Goal: Obtain resource: Obtain resource

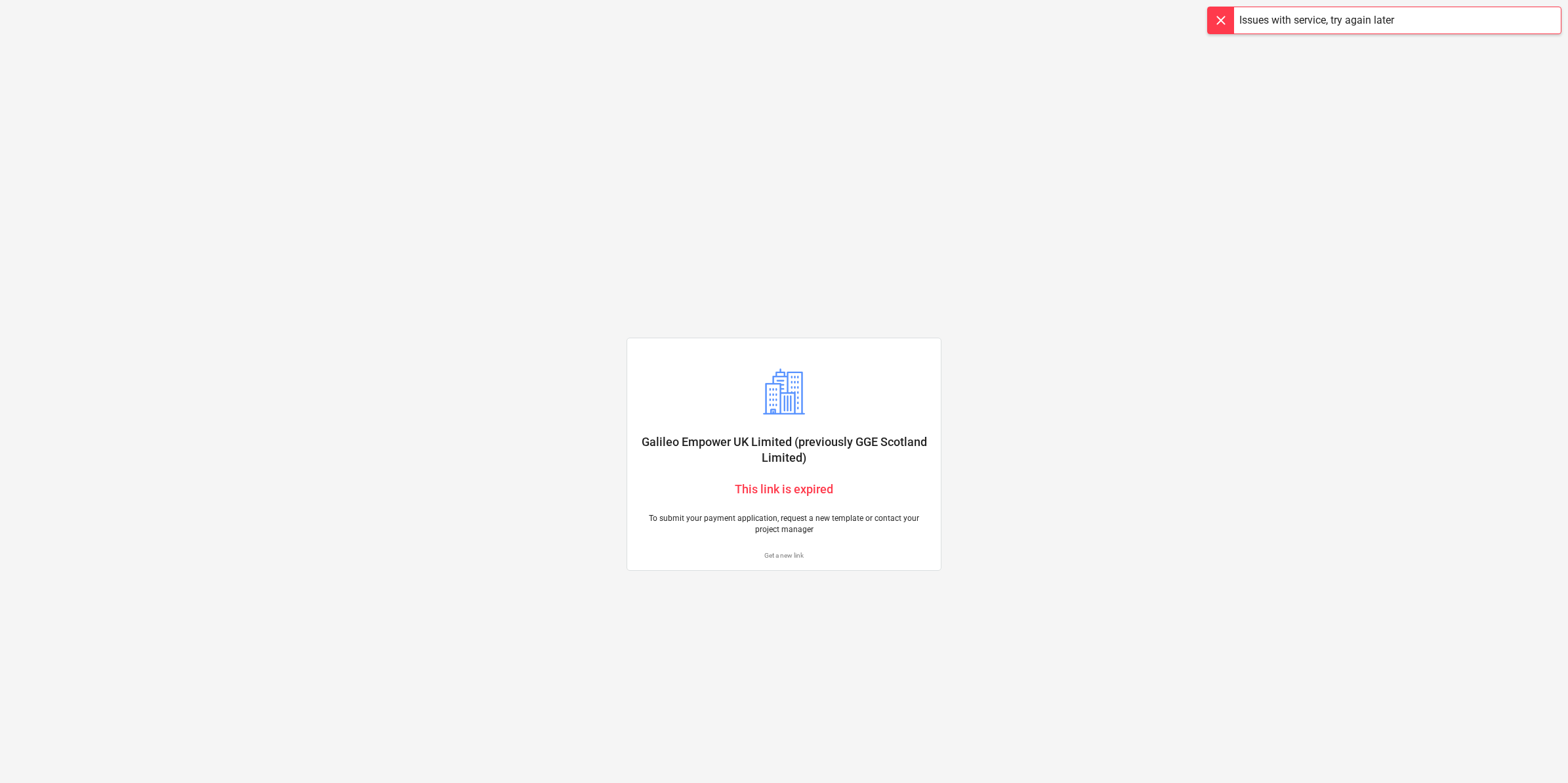
click at [784, 561] on div "Get a new link" at bounding box center [784, 555] width 309 height 25
click at [788, 553] on p "Get a new link" at bounding box center [784, 554] width 293 height 9
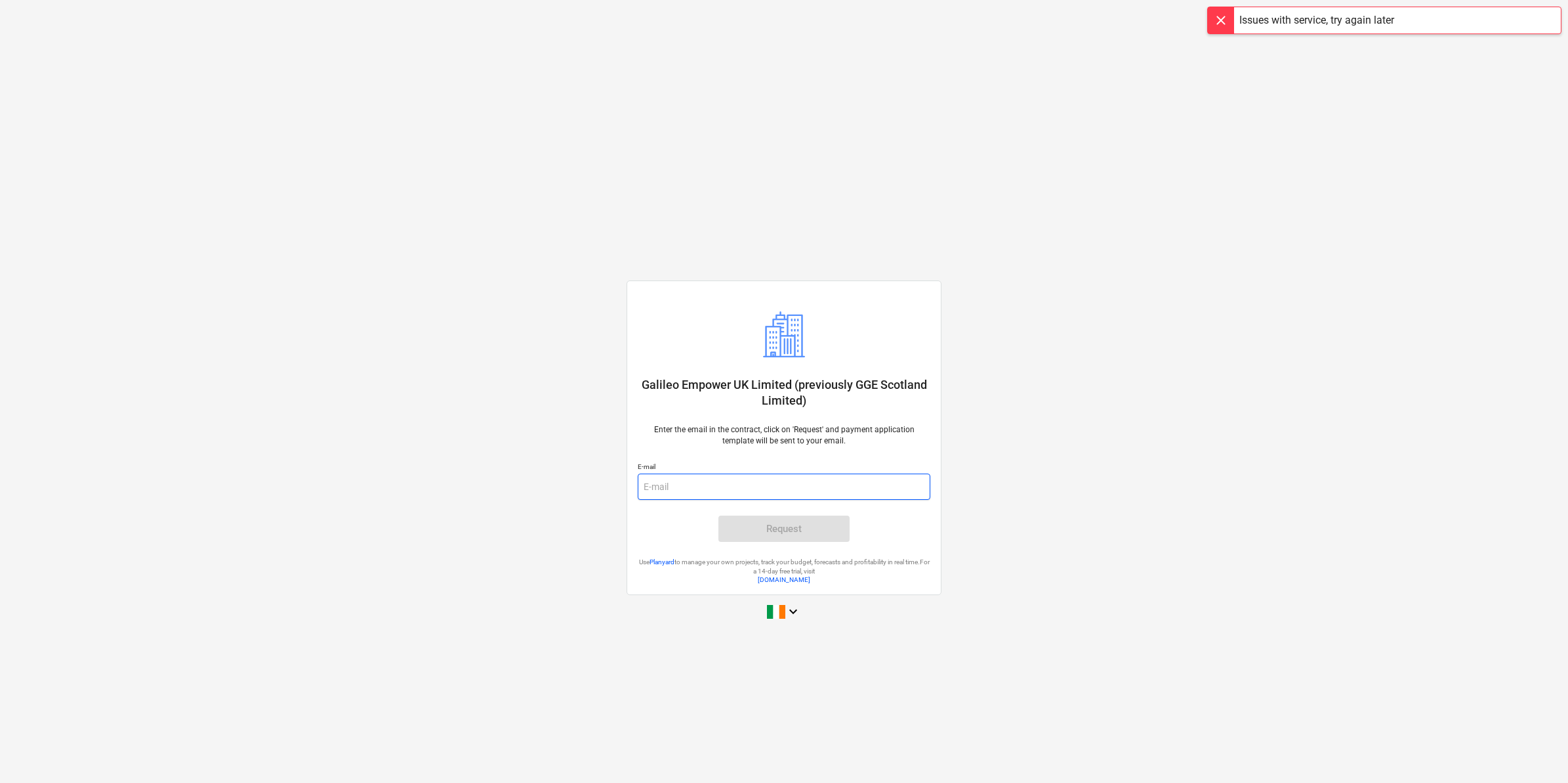
click at [722, 480] on input "email" at bounding box center [784, 486] width 293 height 26
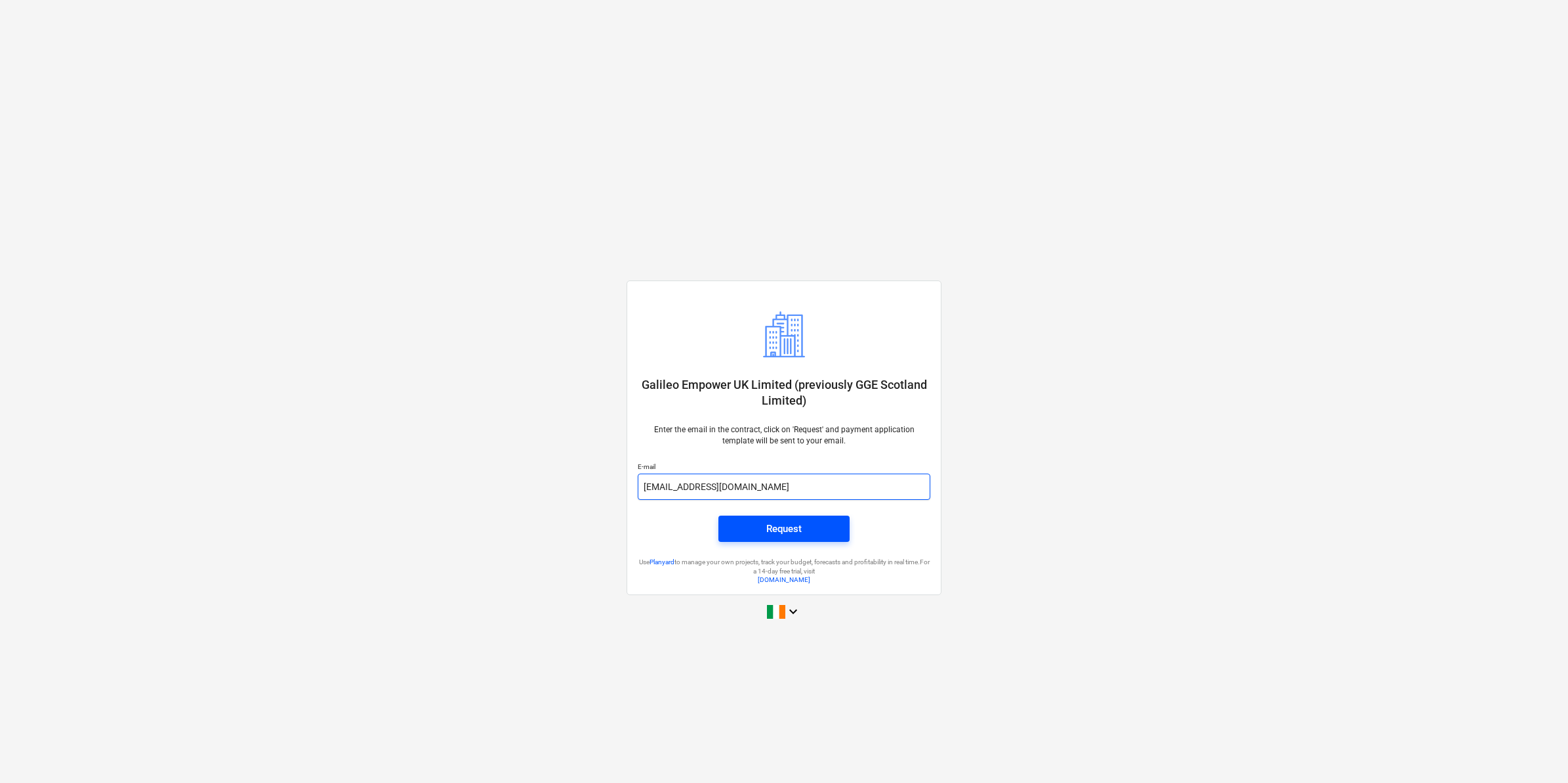
type input "kkiel@rsk.co.uk"
click at [818, 533] on span "Request" at bounding box center [784, 528] width 100 height 17
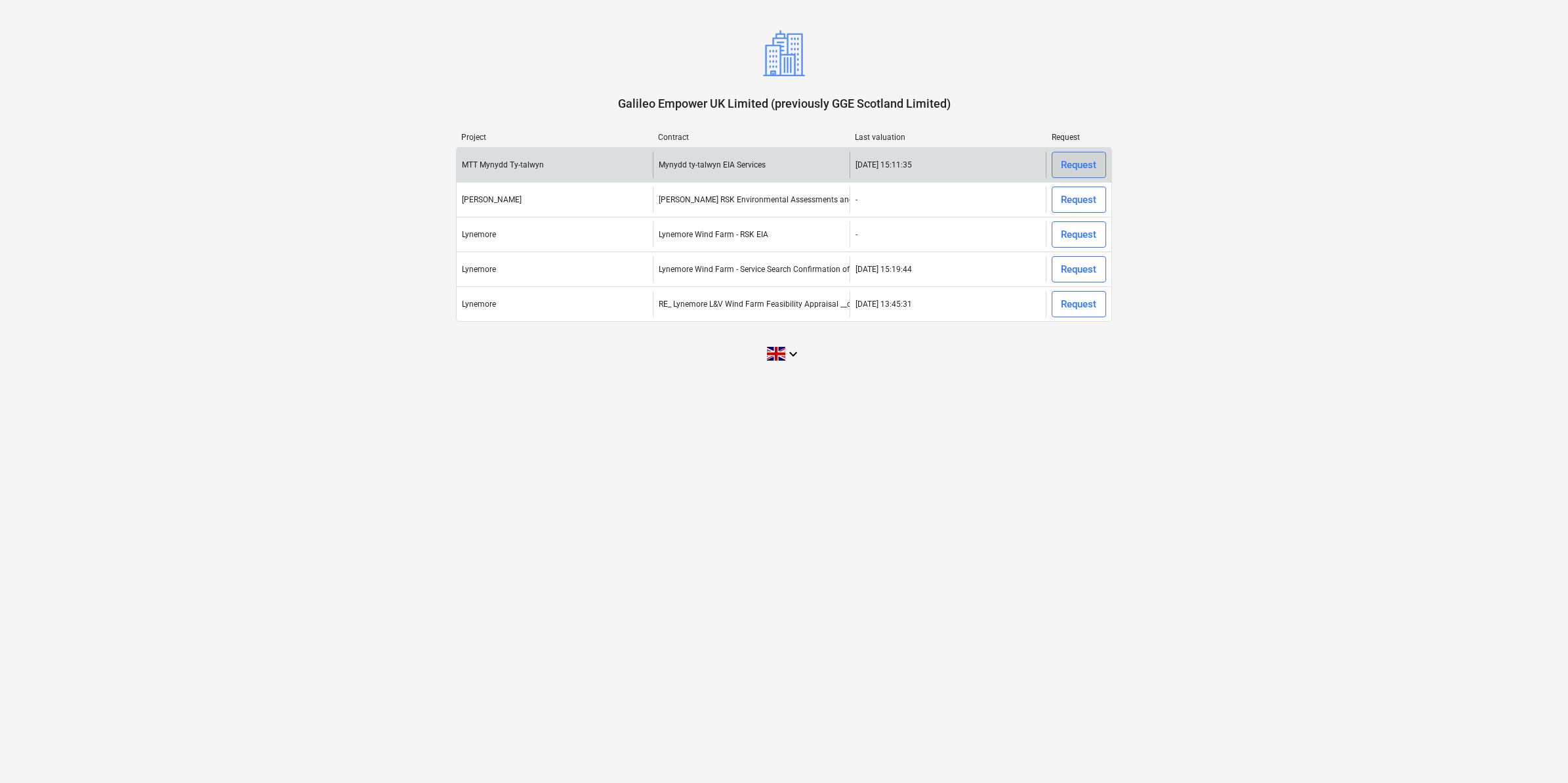
click at [1080, 164] on div "Request" at bounding box center [1079, 164] width 36 height 17
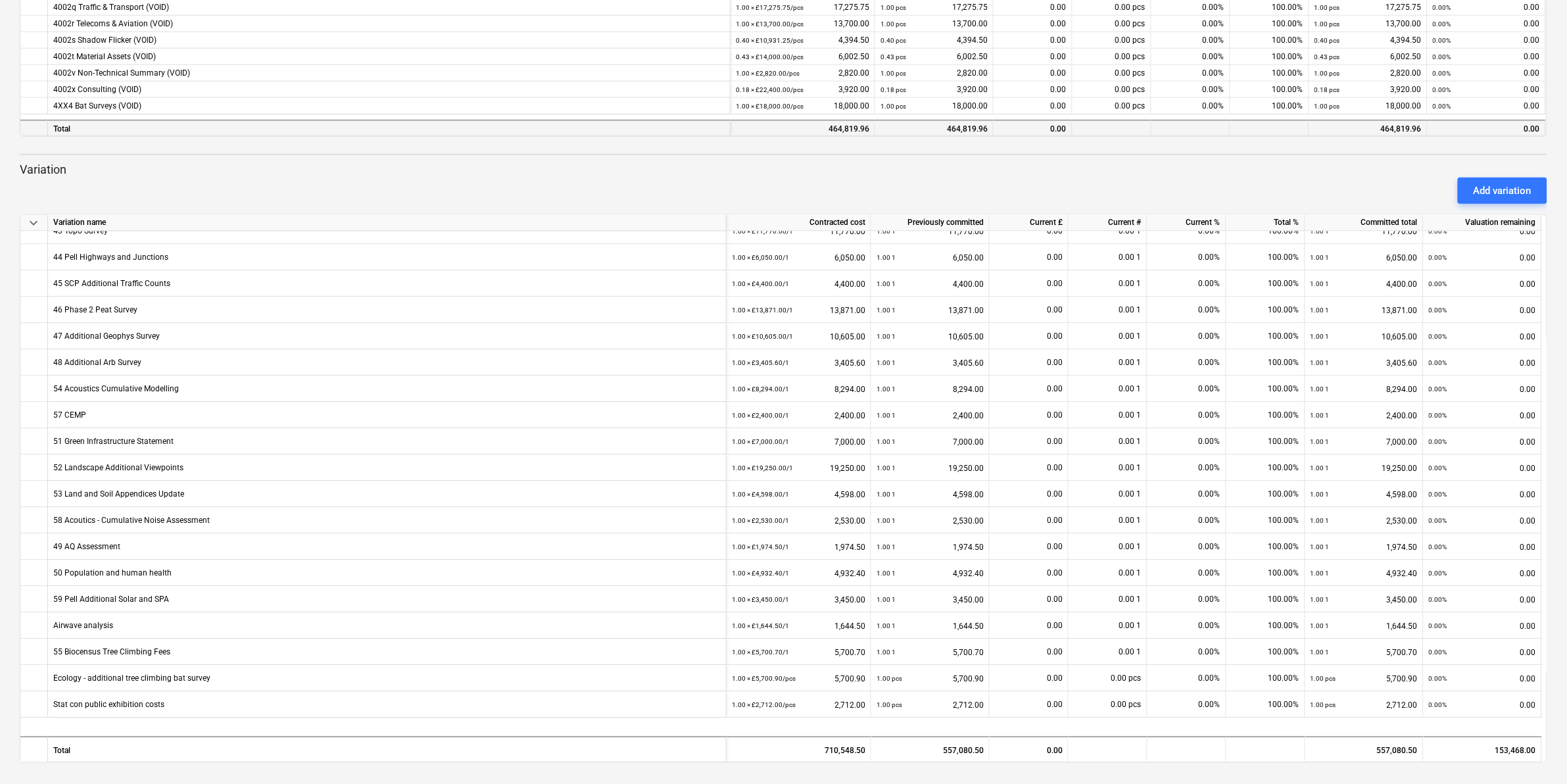
scroll to position [1244, 0]
